Goal: Transaction & Acquisition: Purchase product/service

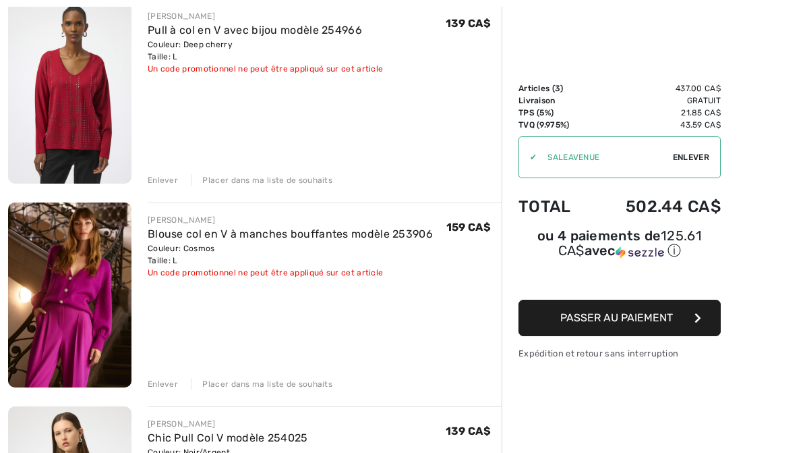
scroll to position [179, 0]
click at [159, 386] on div "Enlever" at bounding box center [163, 383] width 30 height 12
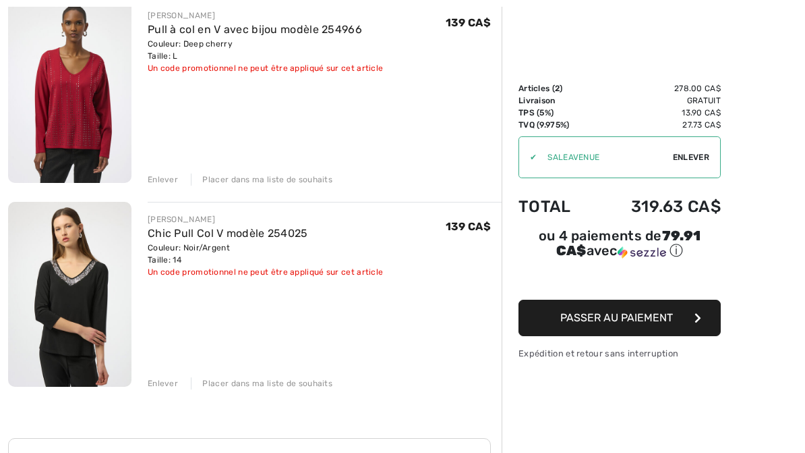
click at [683, 317] on button "Passer au paiement" at bounding box center [620, 318] width 202 height 36
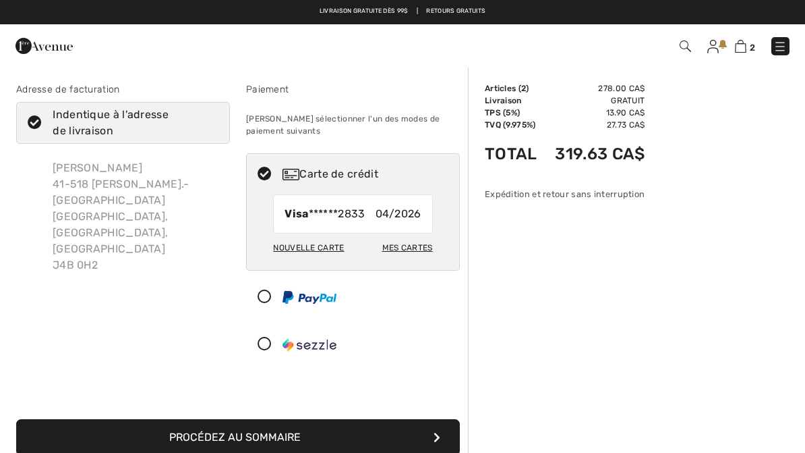
click at [34, 122] on icon at bounding box center [35, 123] width 36 height 14
click at [210, 122] on input "Indentique à l'adresse de livraison" at bounding box center [214, 123] width 9 height 40
checkbox input "false"
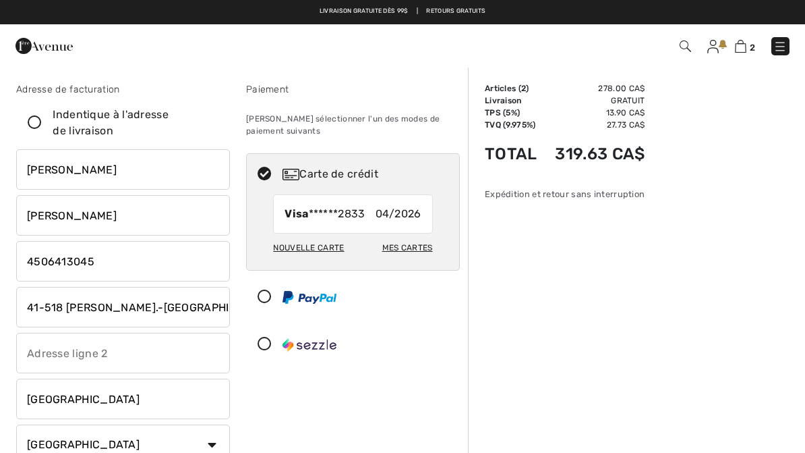
click at [134, 262] on input "phone" at bounding box center [123, 261] width 214 height 40
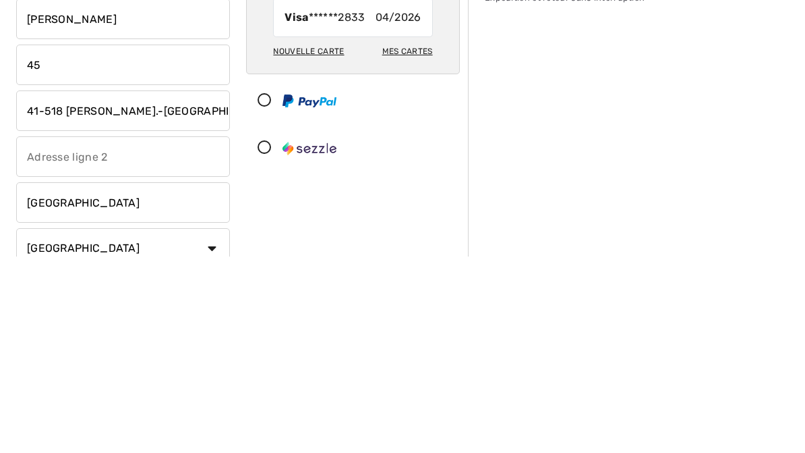
type input "4"
type input "4508573045"
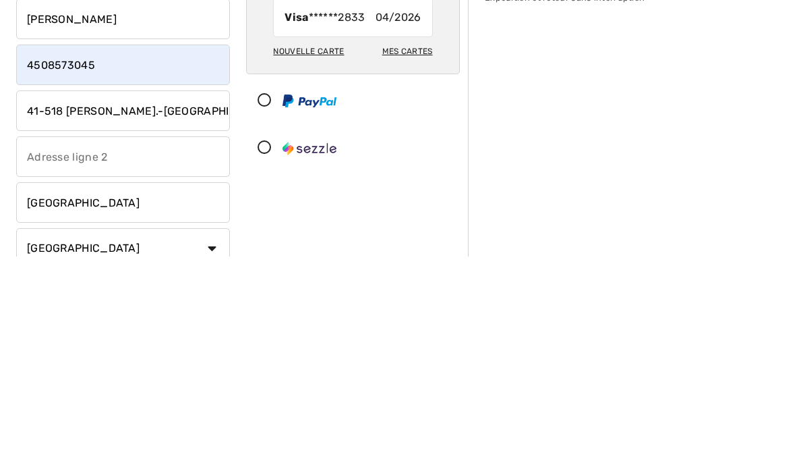
scroll to position [127, 0]
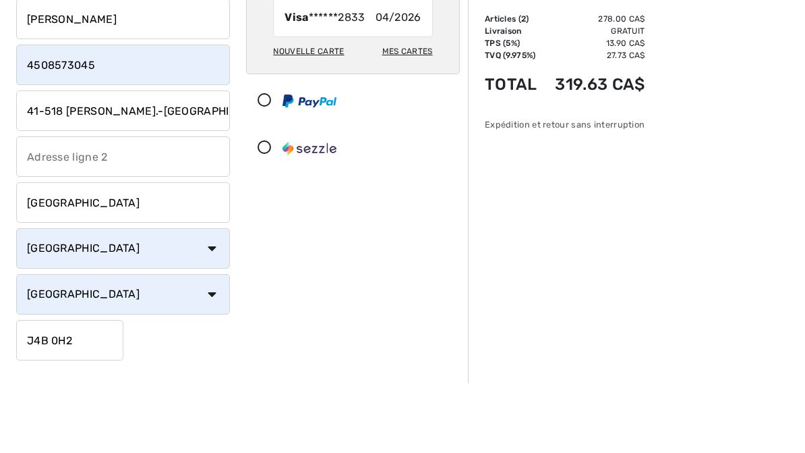
click at [197, 160] on input "41-518 François-V.-Malhiot" at bounding box center [123, 180] width 214 height 40
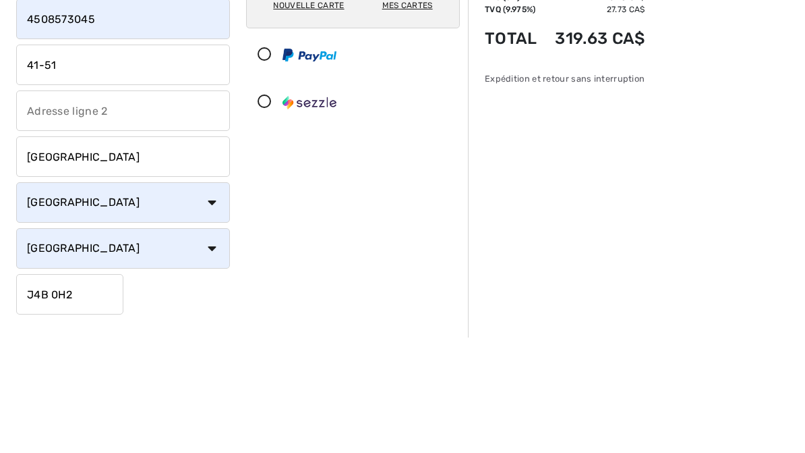
type input "41-"
type input "560 Rue De Bienville"
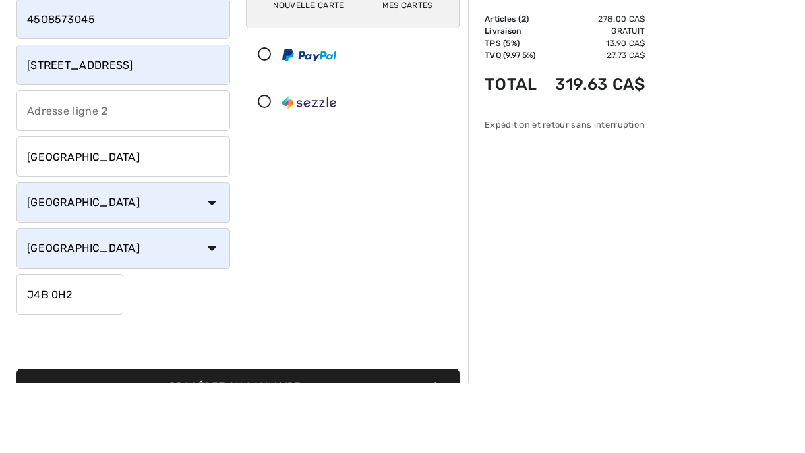
click at [105, 343] on input "J4B 0H2" at bounding box center [69, 363] width 107 height 40
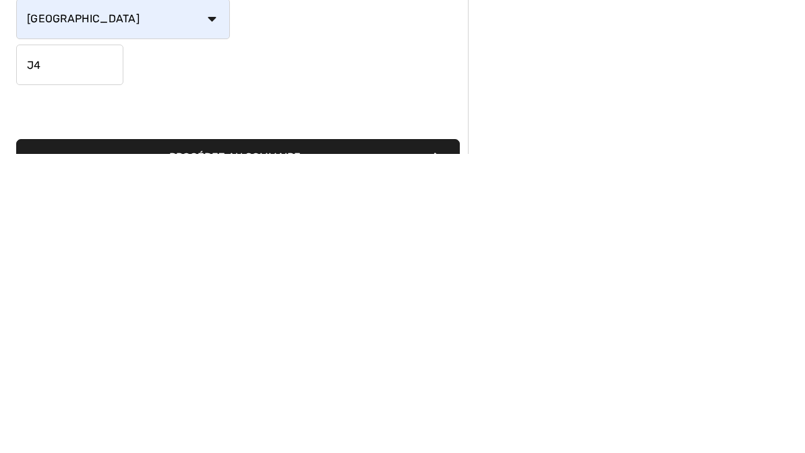
type input "J4B2Z4"
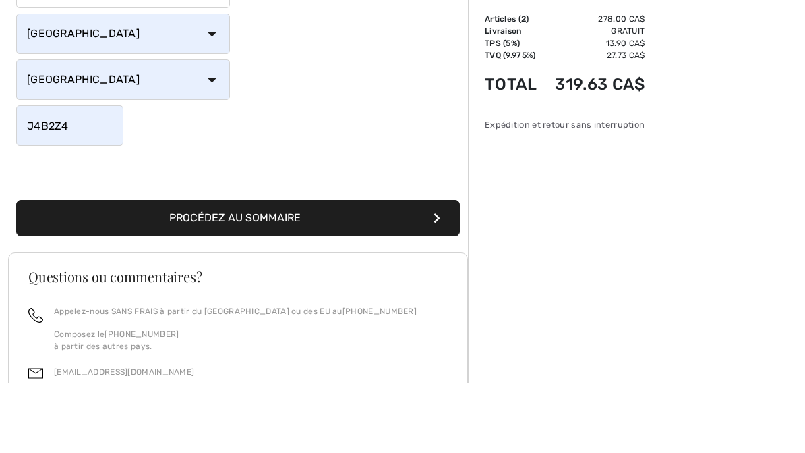
scroll to position [347, 0]
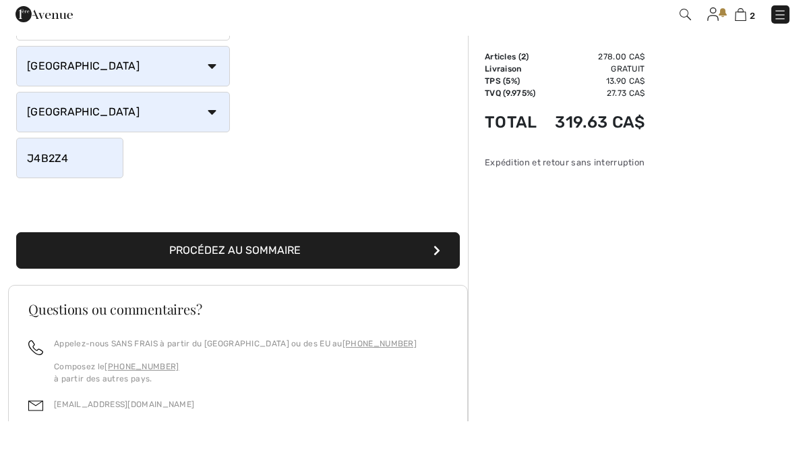
click at [343, 264] on button "Procédez au sommaire" at bounding box center [238, 282] width 444 height 36
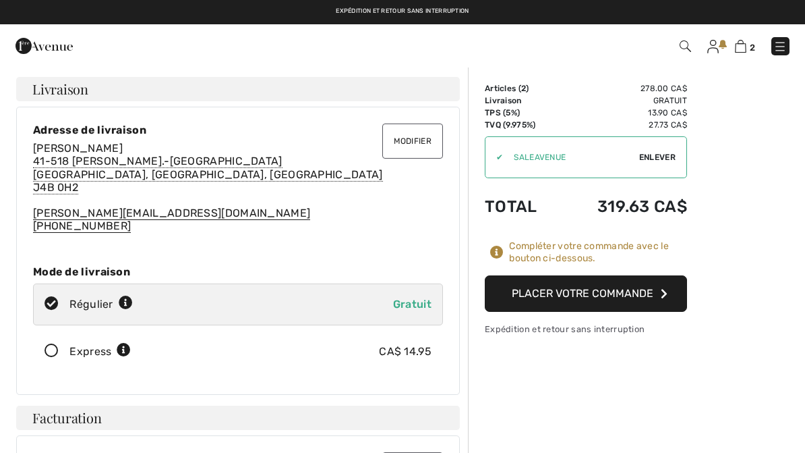
click at [425, 136] on button "Modifier" at bounding box center [413, 140] width 61 height 35
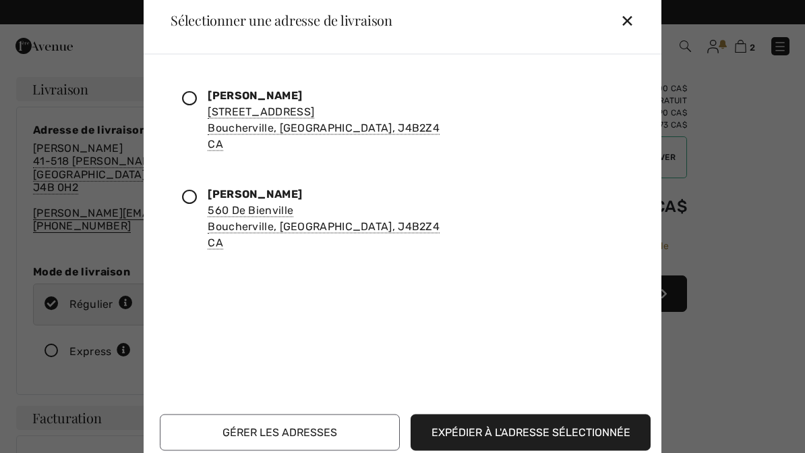
click at [195, 99] on icon at bounding box center [189, 97] width 15 height 15
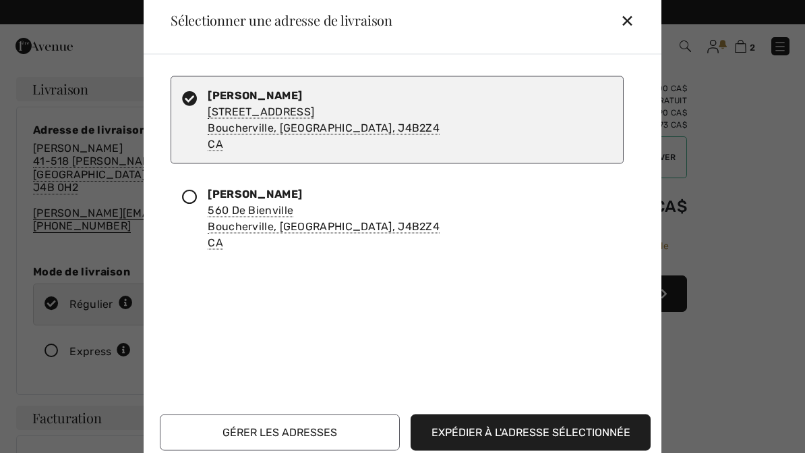
click at [544, 432] on button "Expédier à l'adresse sélectionnée" at bounding box center [531, 432] width 240 height 36
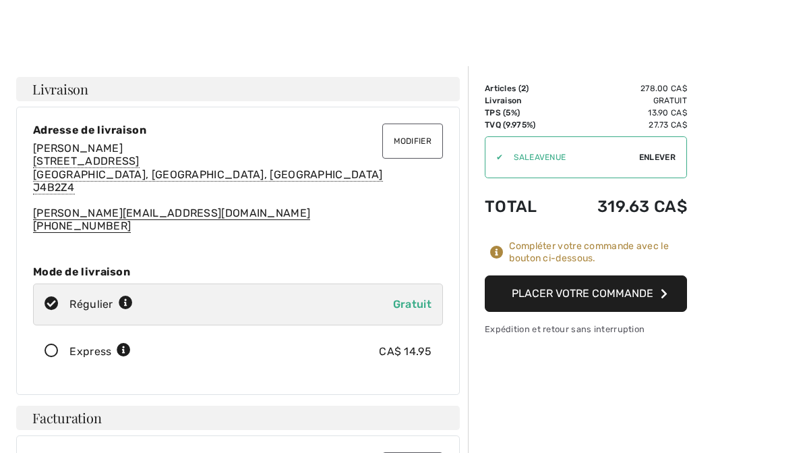
click at [418, 138] on button "Modifier" at bounding box center [413, 140] width 61 height 35
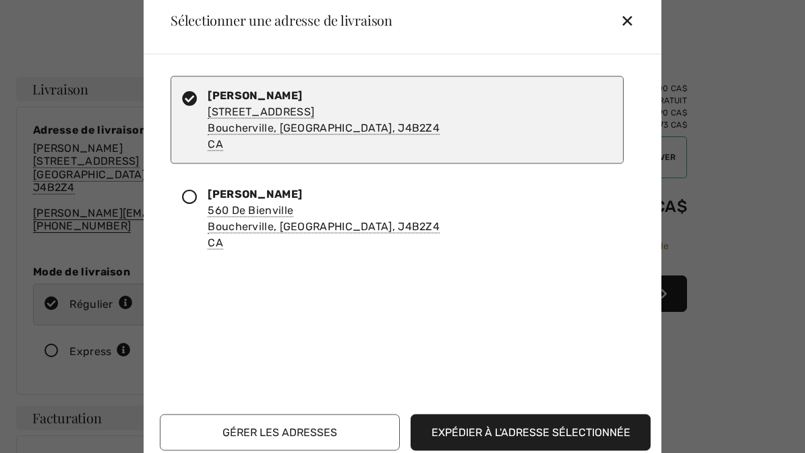
click at [11, 413] on div at bounding box center [402, 226] width 805 height 453
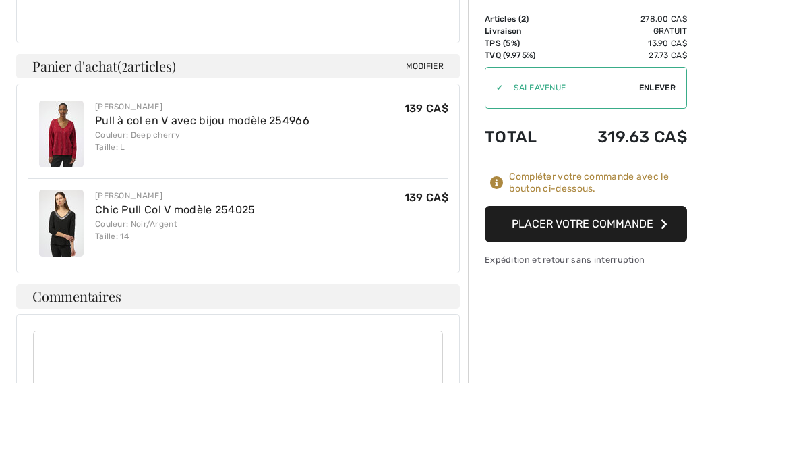
scroll to position [905, 0]
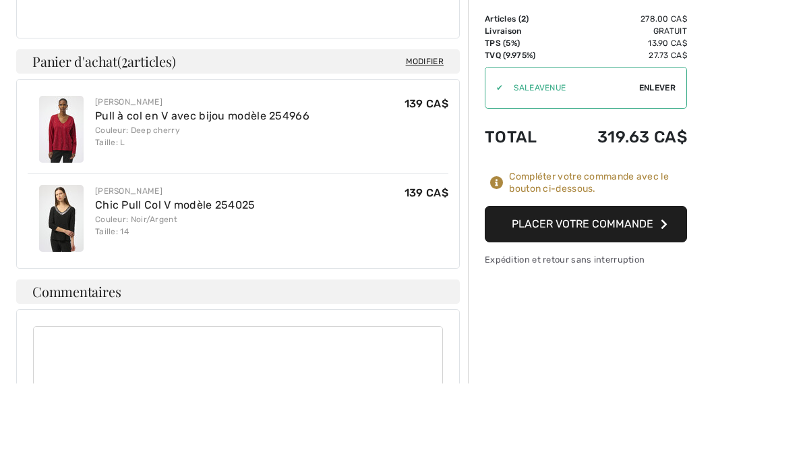
click at [79, 395] on textarea at bounding box center [238, 437] width 410 height 85
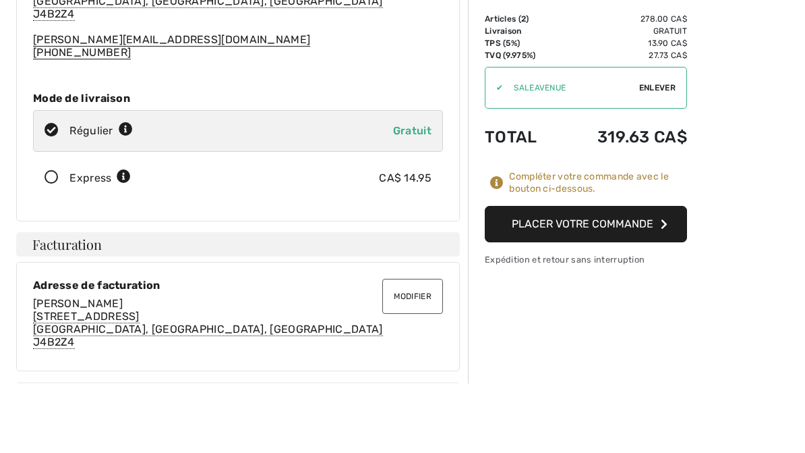
scroll to position [104, 0]
type textarea "Ne pas m’envoyer de plastique SvP. Cela fait trop de pollution"
click at [647, 275] on button "Placer votre commande" at bounding box center [586, 293] width 202 height 36
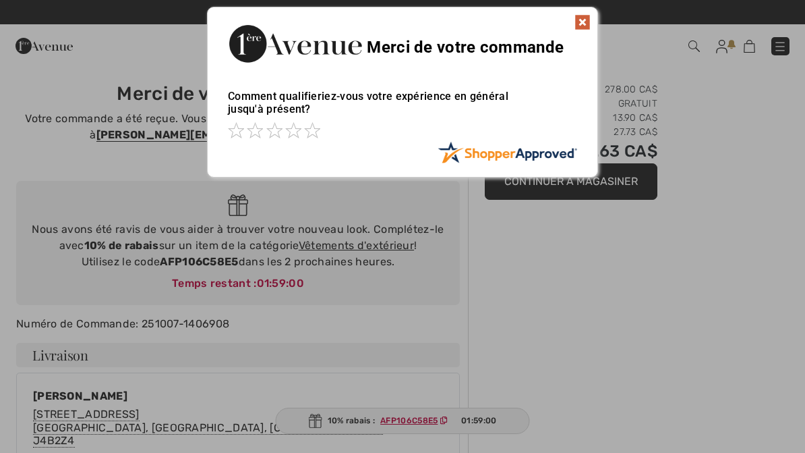
click at [577, 22] on img at bounding box center [583, 22] width 16 height 16
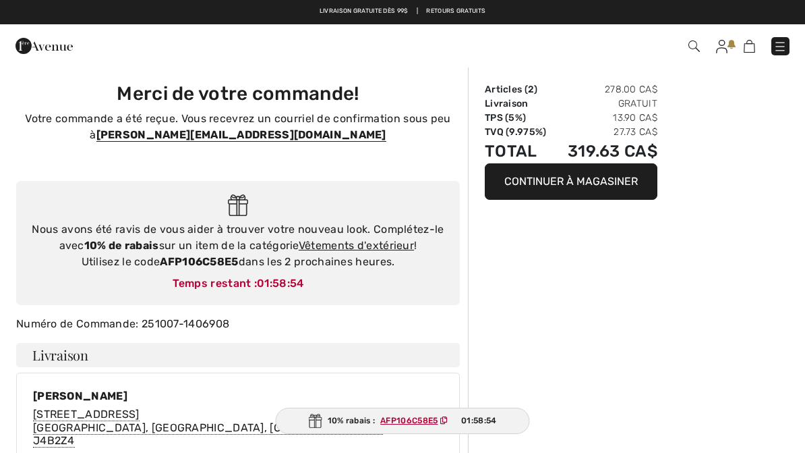
click at [363, 244] on link "Vêtements d'extérieur" at bounding box center [356, 245] width 115 height 13
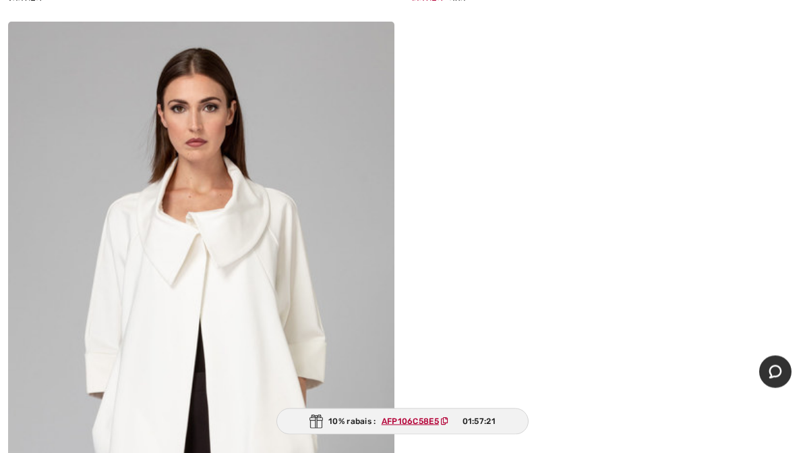
scroll to position [15589, 0]
